Goal: Navigation & Orientation: Find specific page/section

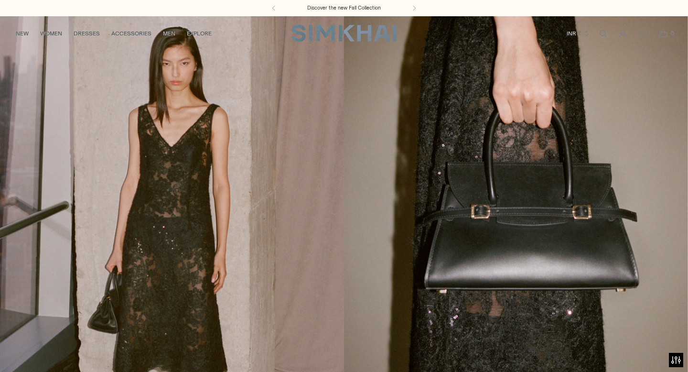
scroll to position [2515, 0]
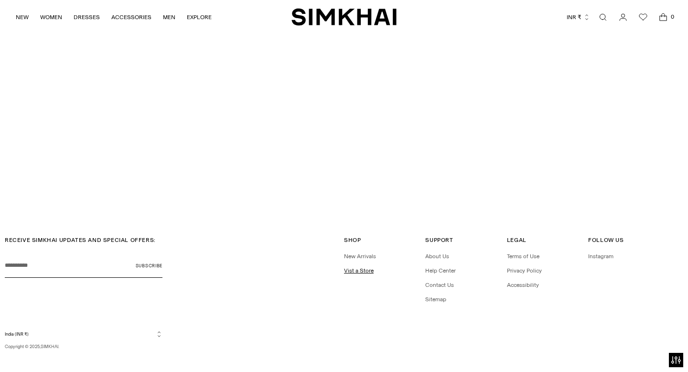
click at [359, 267] on link "Vist a Store" at bounding box center [359, 270] width 30 height 7
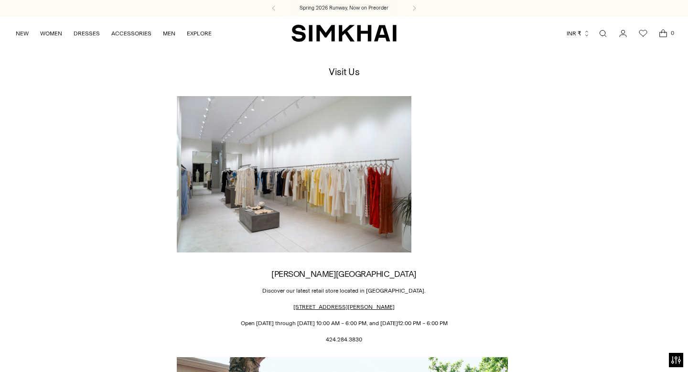
click at [342, 32] on img "SIMKHAI" at bounding box center [344, 33] width 105 height 19
